Goal: Transaction & Acquisition: Purchase product/service

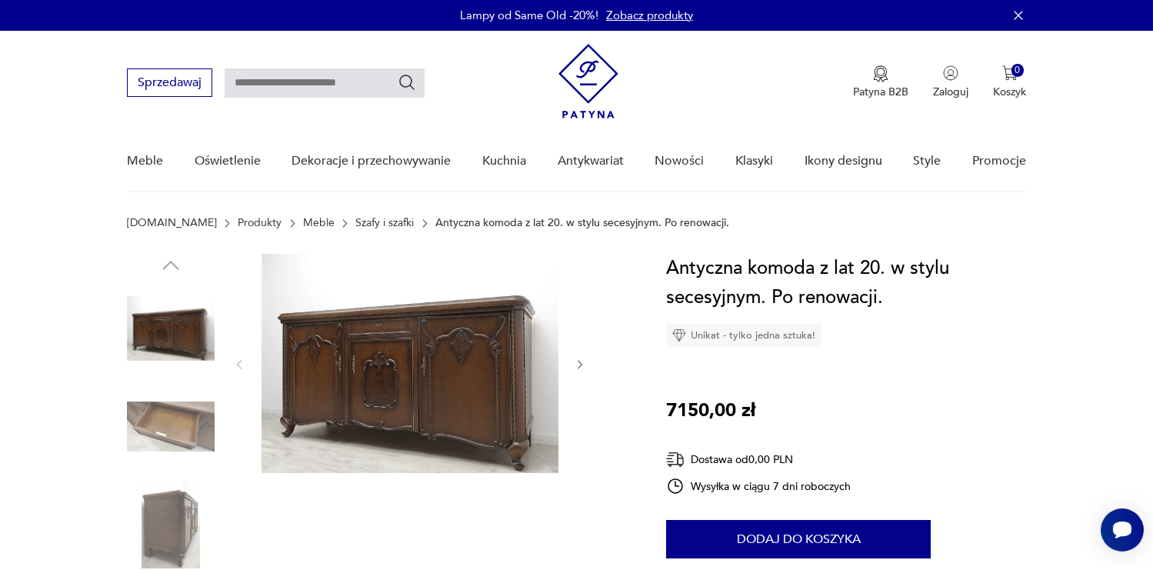
click at [174, 327] on img at bounding box center [171, 329] width 88 height 88
click at [418, 368] on img at bounding box center [410, 363] width 297 height 219
